Goal: Transaction & Acquisition: Download file/media

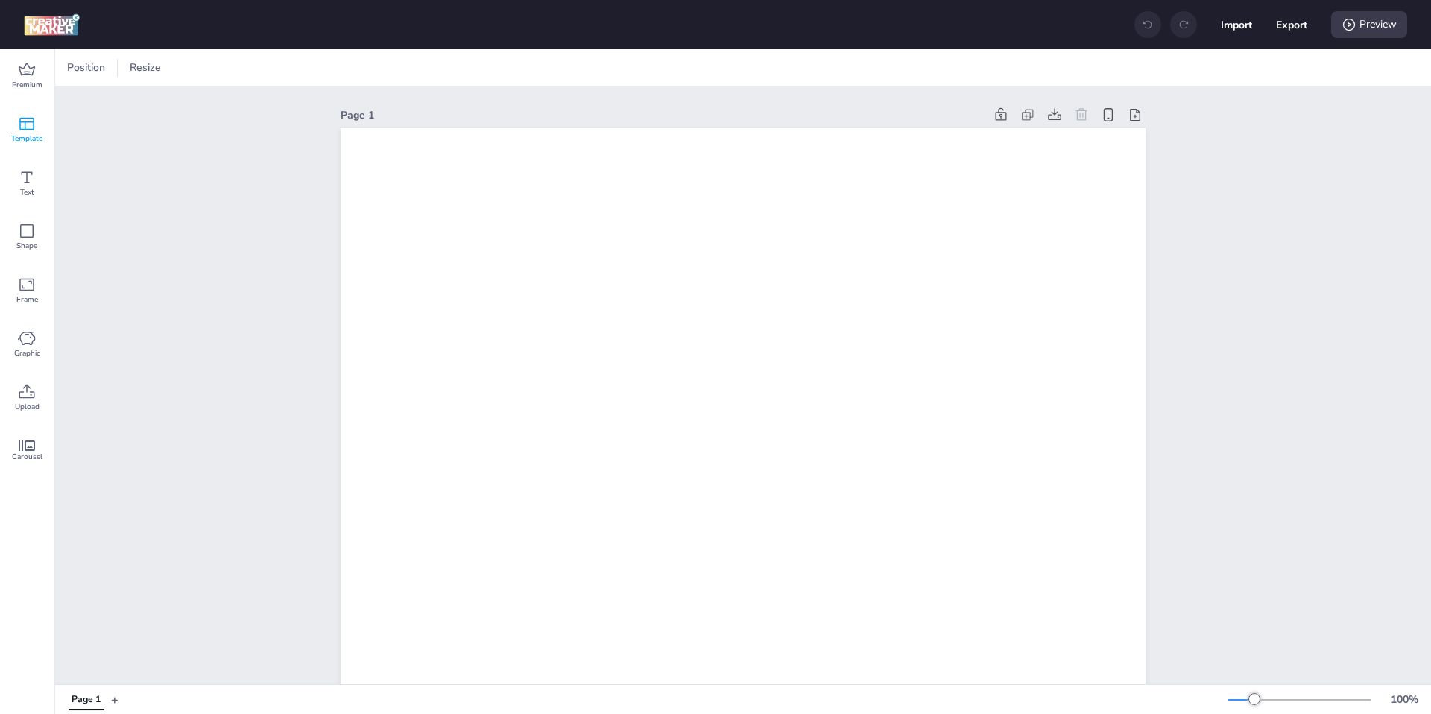
click at [19, 133] on span "Template" at bounding box center [26, 139] width 31 height 12
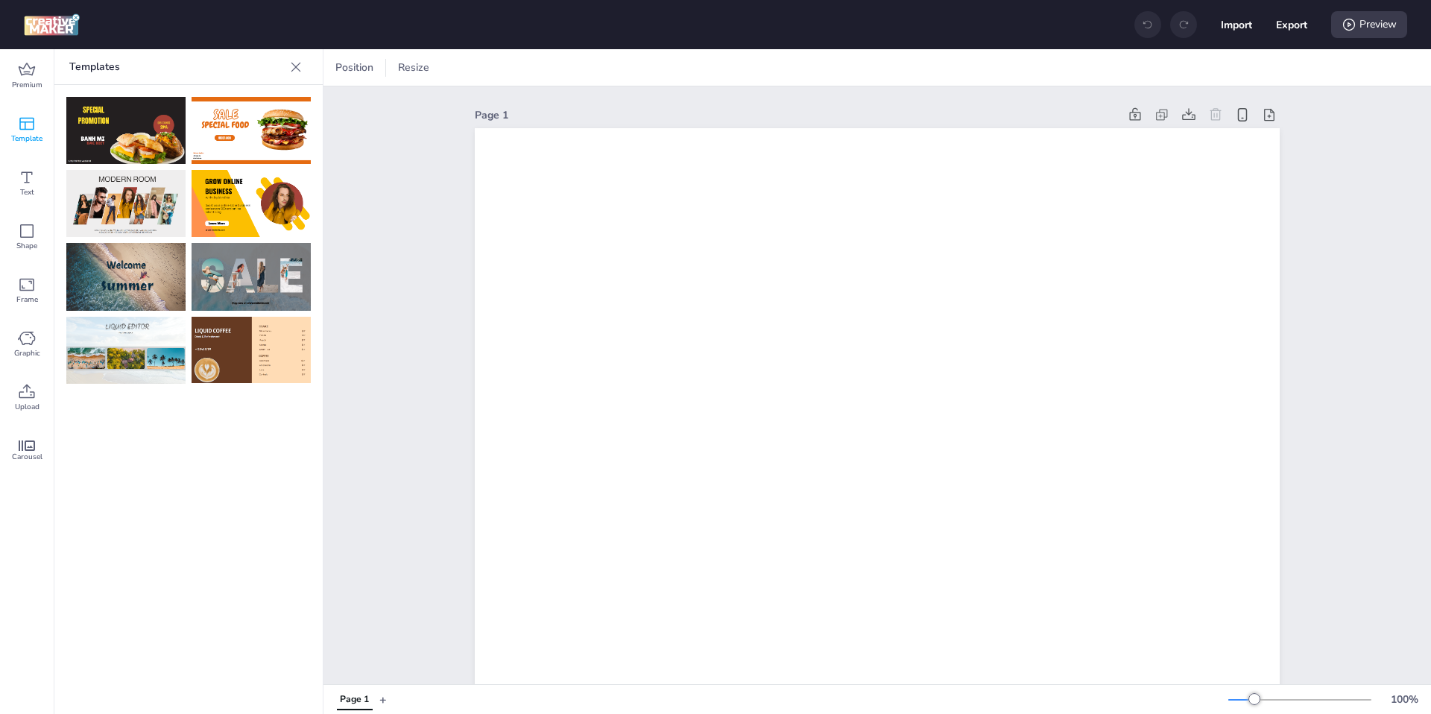
click at [235, 281] on img at bounding box center [251, 276] width 119 height 67
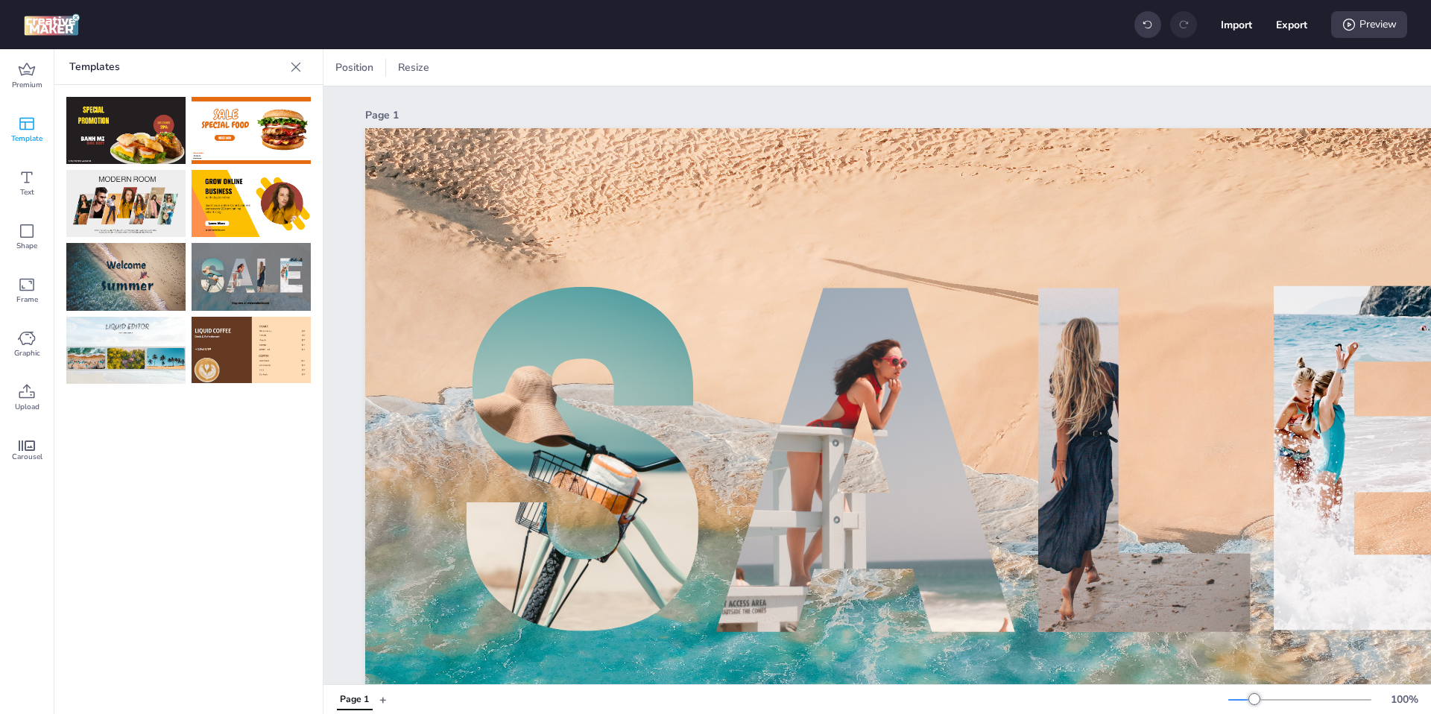
click at [101, 221] on img at bounding box center [125, 203] width 119 height 67
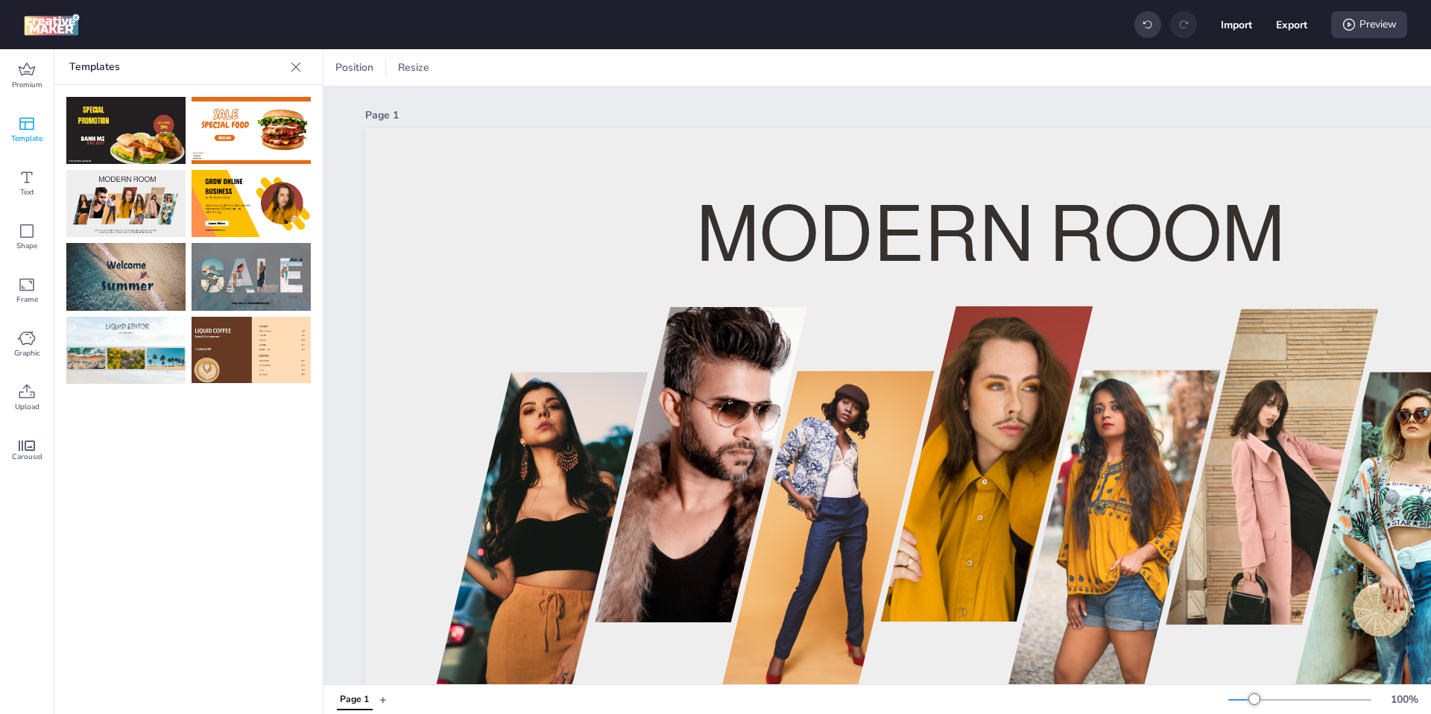
click at [265, 174] on img at bounding box center [251, 203] width 119 height 67
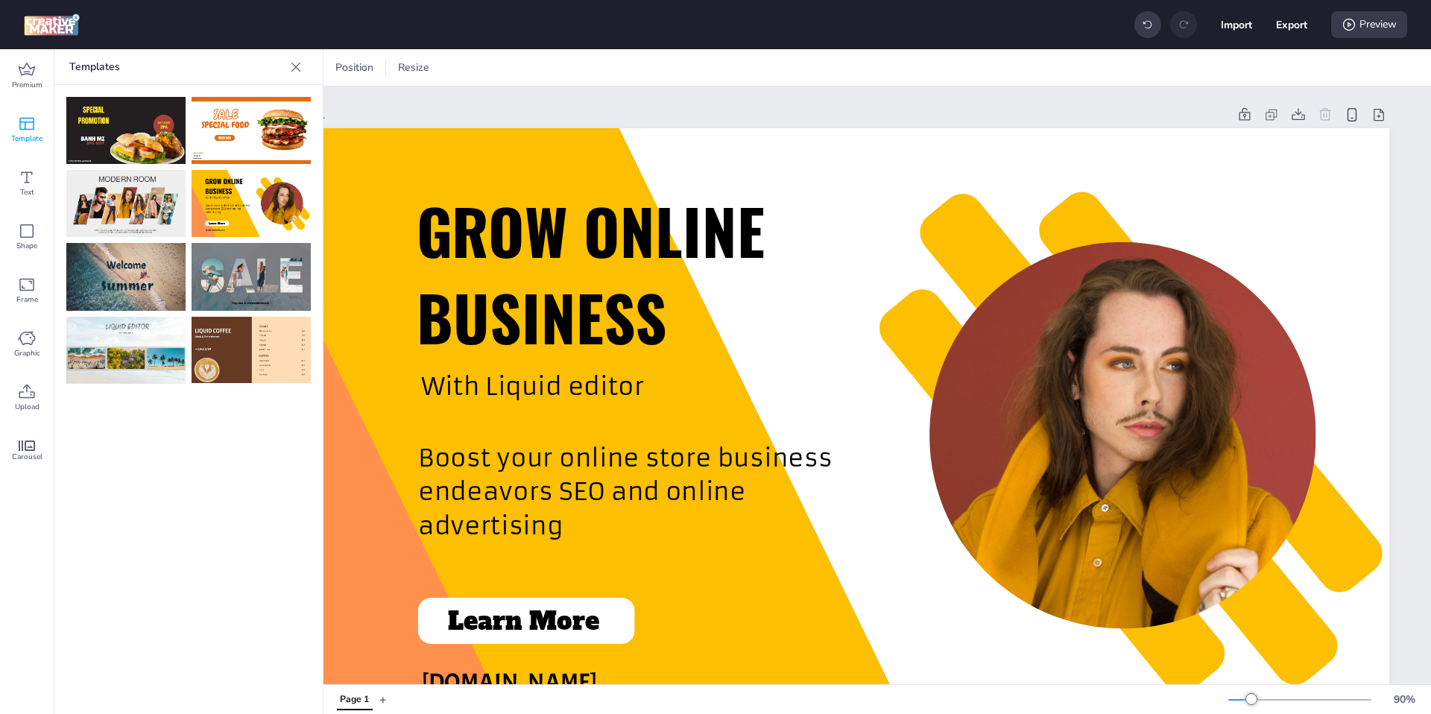
scroll to position [0, 74]
click at [1126, 116] on icon at bounding box center [1352, 115] width 16 height 16
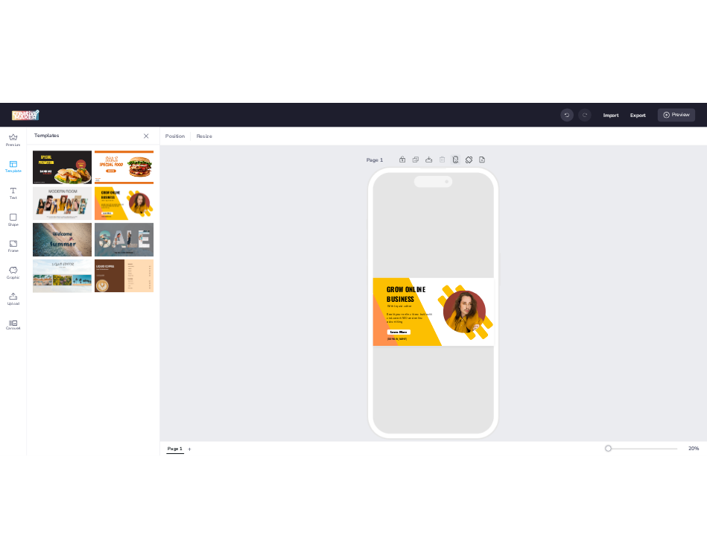
scroll to position [0, 0]
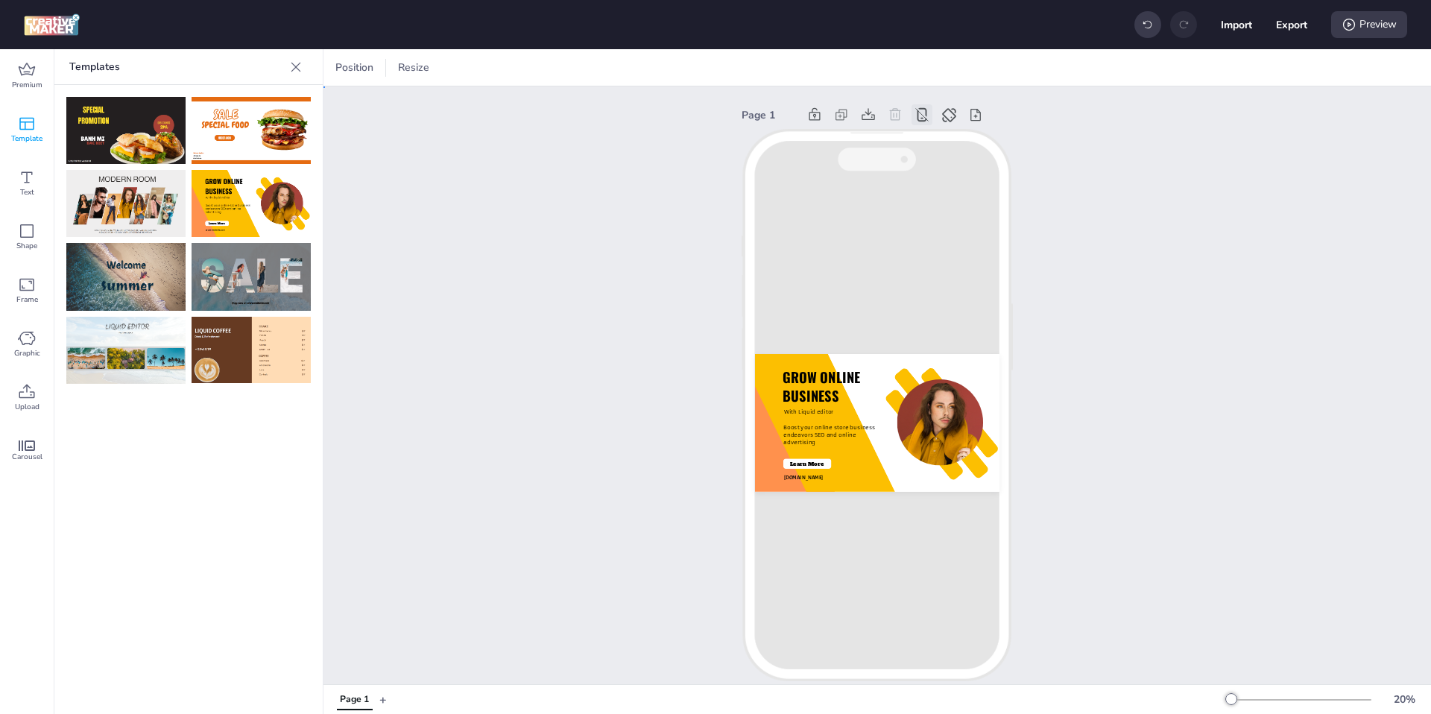
click at [849, 237] on div "GROW ONLINE BUSINESS With Liquid editor Boost your online store business endeav…" at bounding box center [876, 405] width 271 height 554
click at [1126, 25] on button "Export" at bounding box center [1291, 24] width 31 height 31
select select "html"
click at [946, 114] on icon at bounding box center [949, 115] width 16 height 16
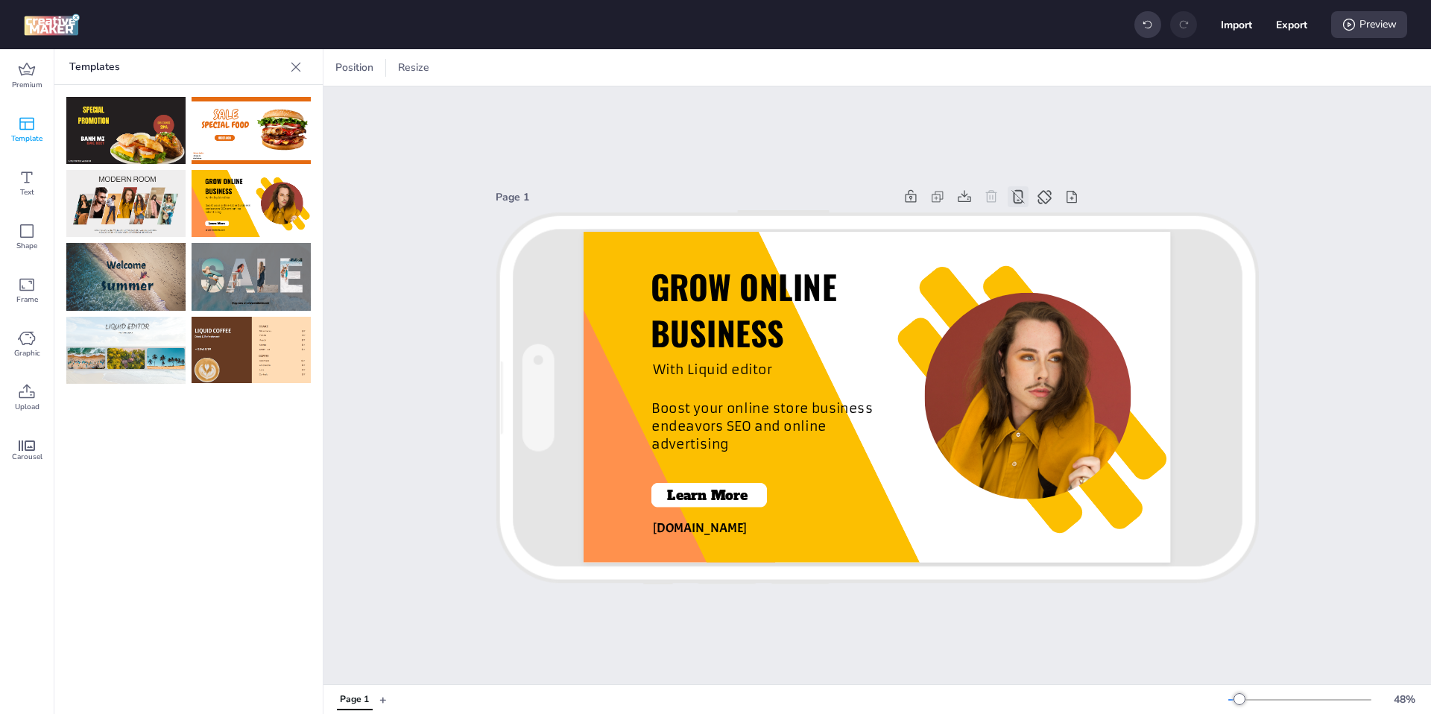
click at [1023, 204] on icon at bounding box center [1018, 197] width 16 height 16
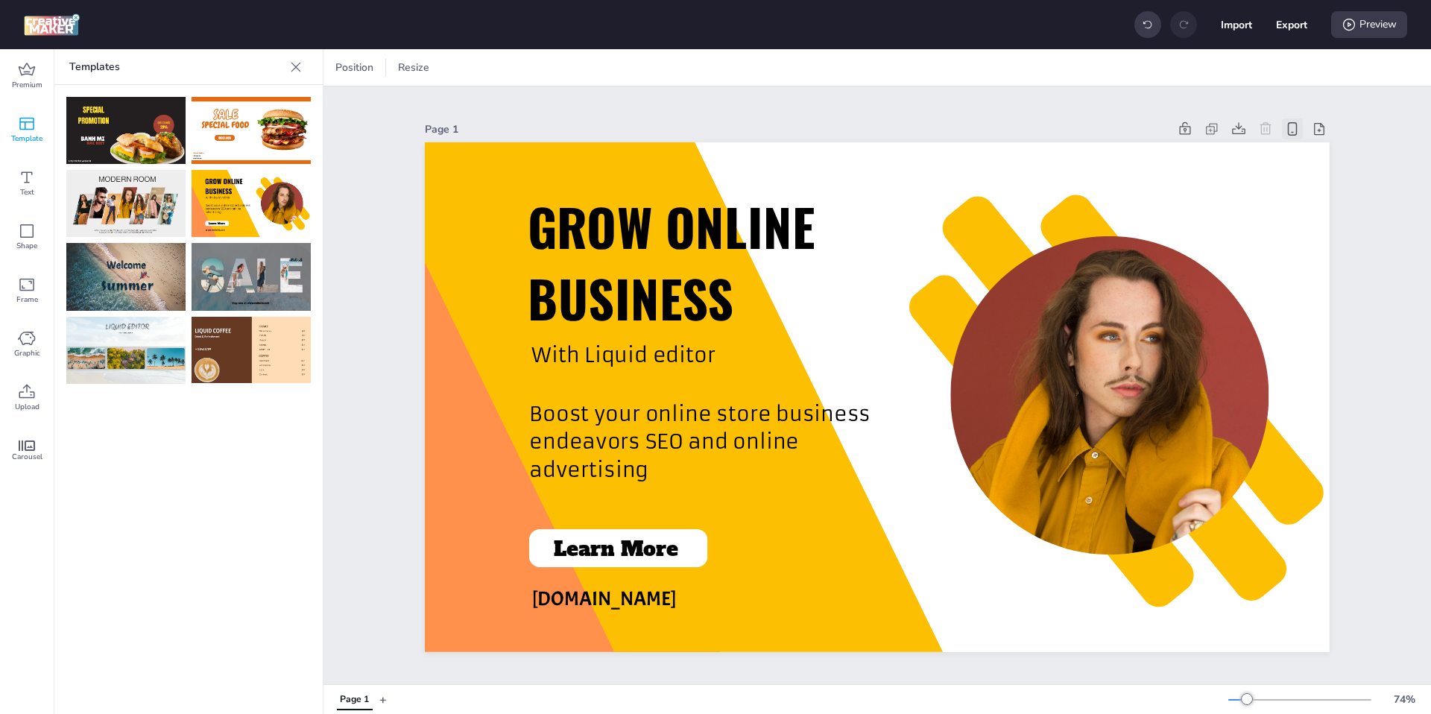
click at [294, 136] on img at bounding box center [251, 130] width 119 height 67
